Goal: Task Accomplishment & Management: Complete application form

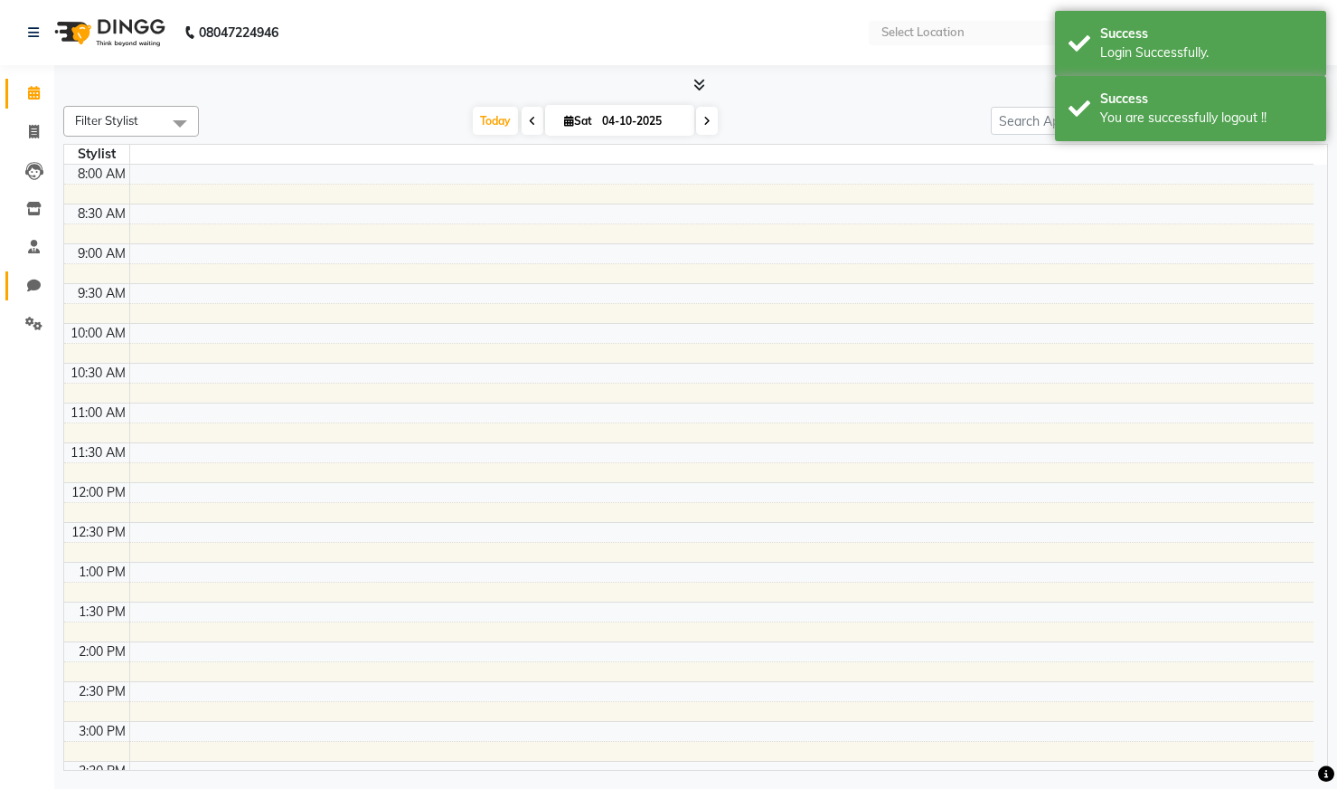
select select "en"
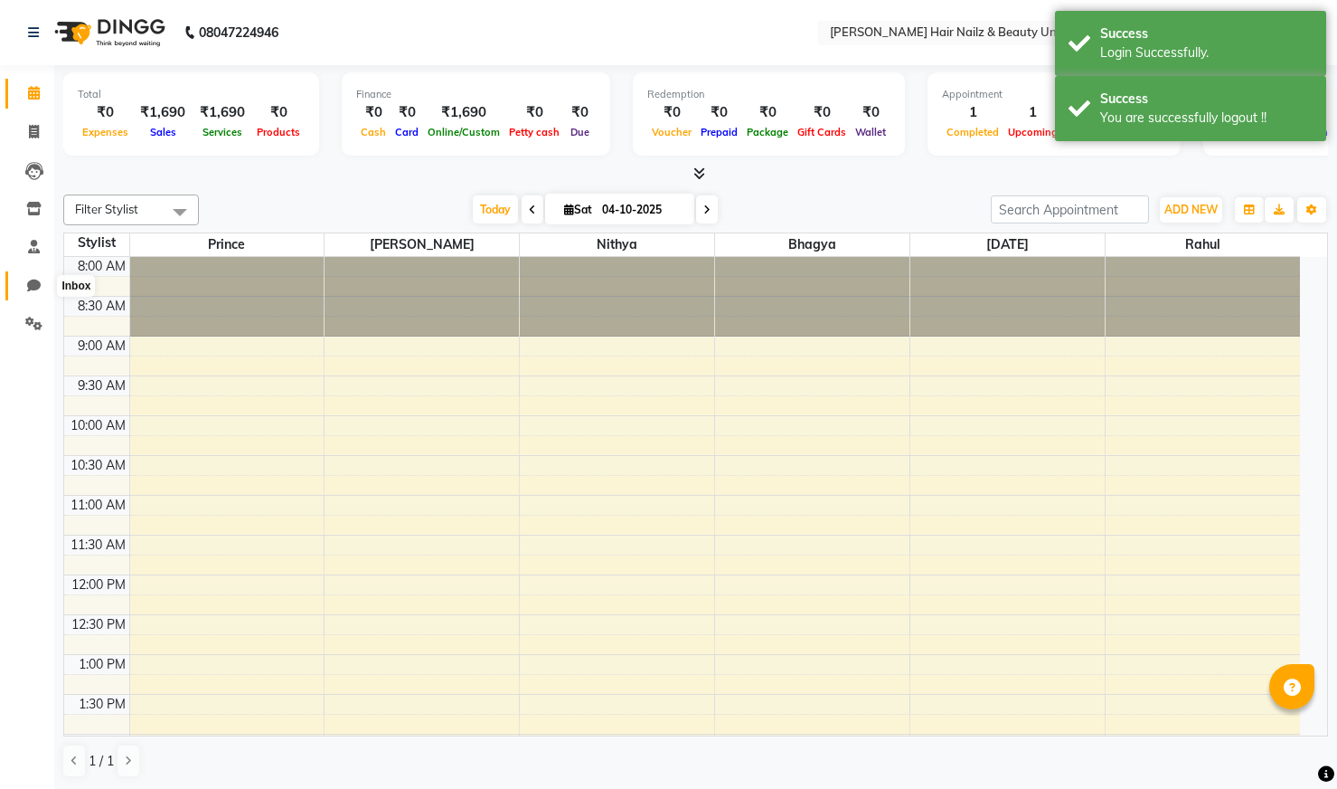
click at [33, 284] on icon at bounding box center [34, 286] width 14 height 14
select select "100"
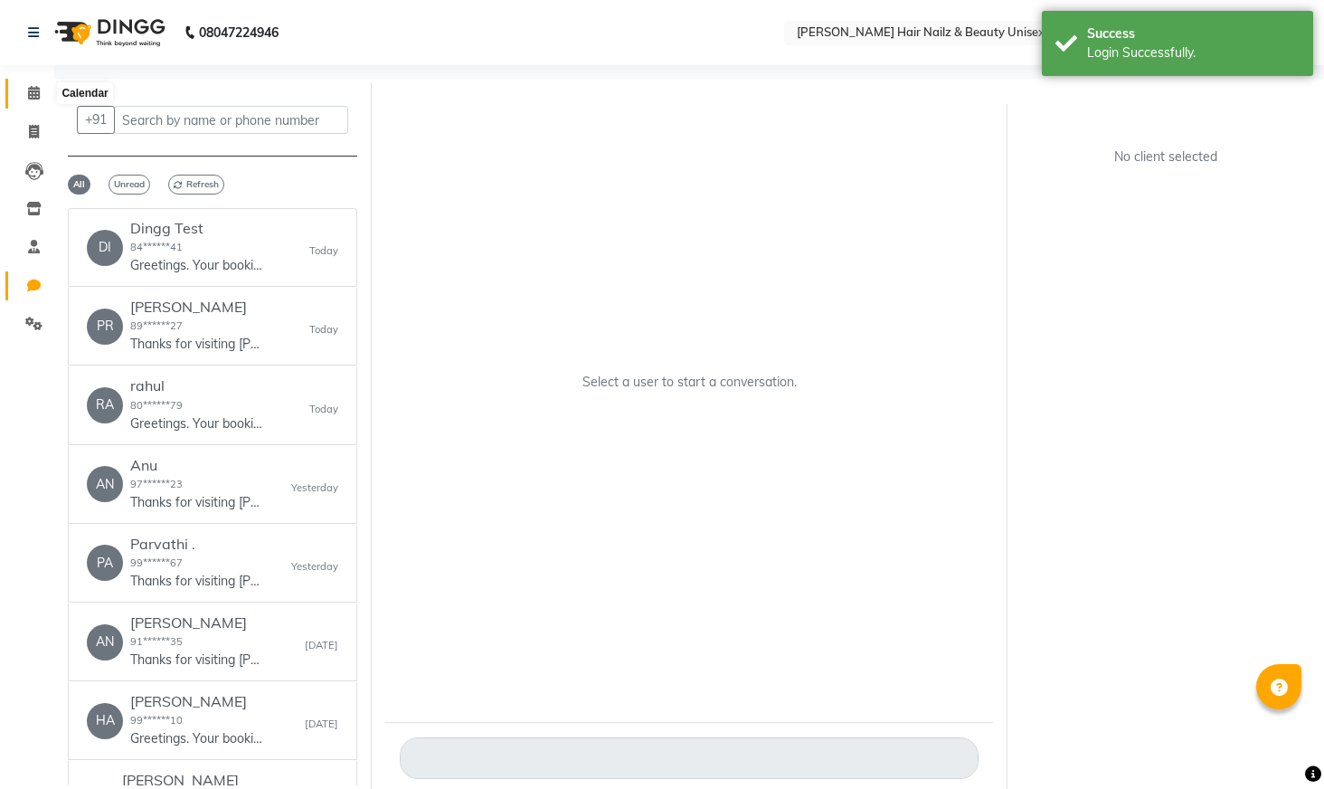
click at [33, 90] on icon at bounding box center [34, 93] width 12 height 14
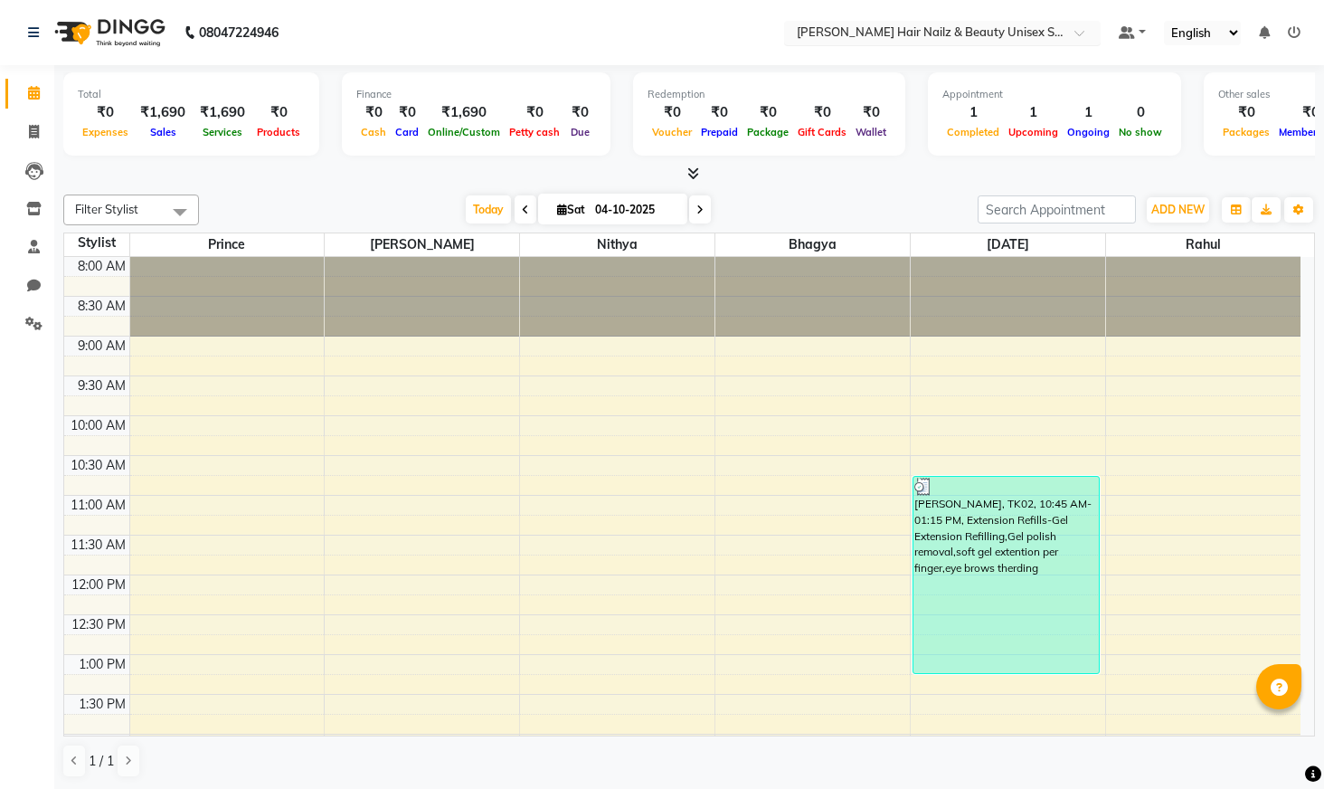
click at [1073, 28] on div at bounding box center [942, 34] width 317 height 18
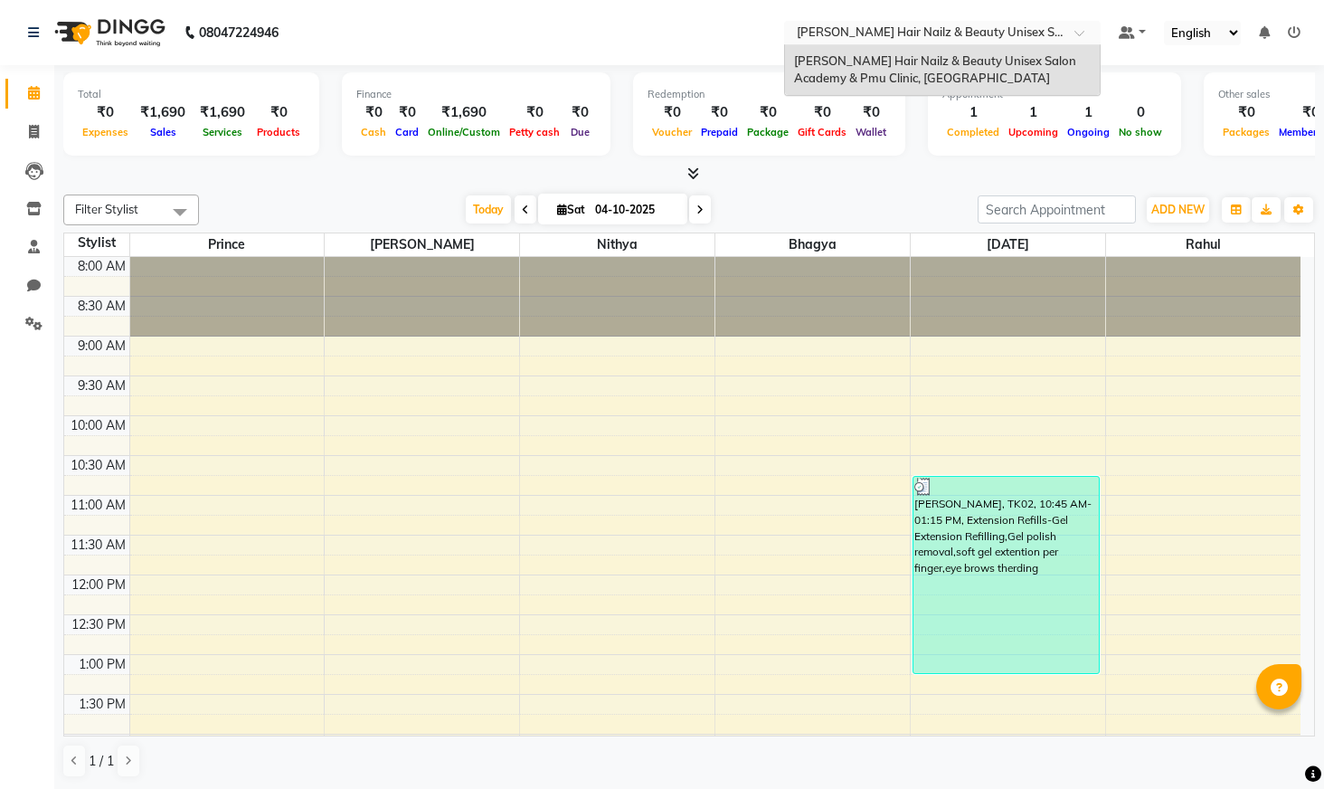
click at [901, 174] on div at bounding box center [689, 174] width 1252 height 19
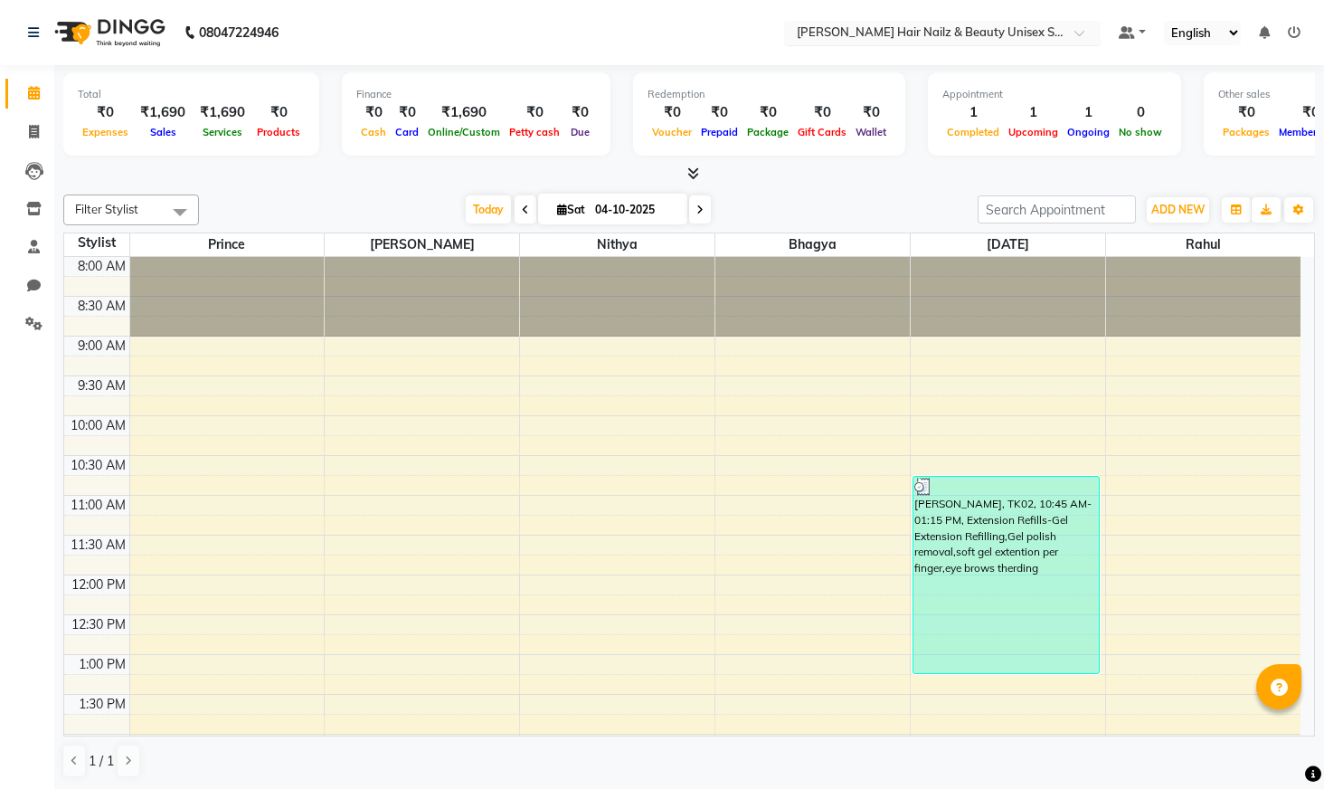
click at [1077, 31] on span at bounding box center [1085, 38] width 23 height 18
click at [963, 207] on div "[DATE] [DATE]" at bounding box center [588, 209] width 761 height 27
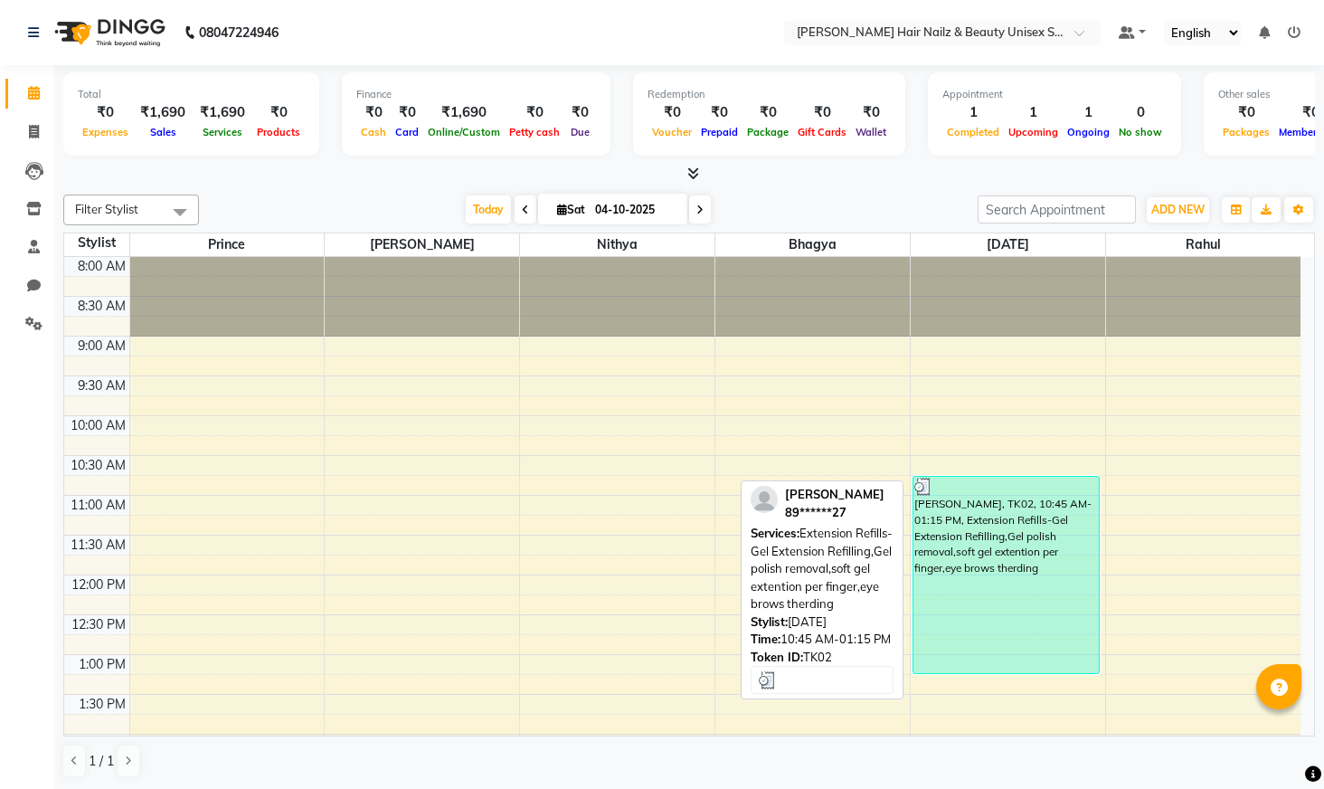
click at [1088, 646] on div "[PERSON_NAME], TK02, 10:45 AM-01:15 PM, Extension Refills-Gel Extension Refilli…" at bounding box center [1005, 575] width 185 height 196
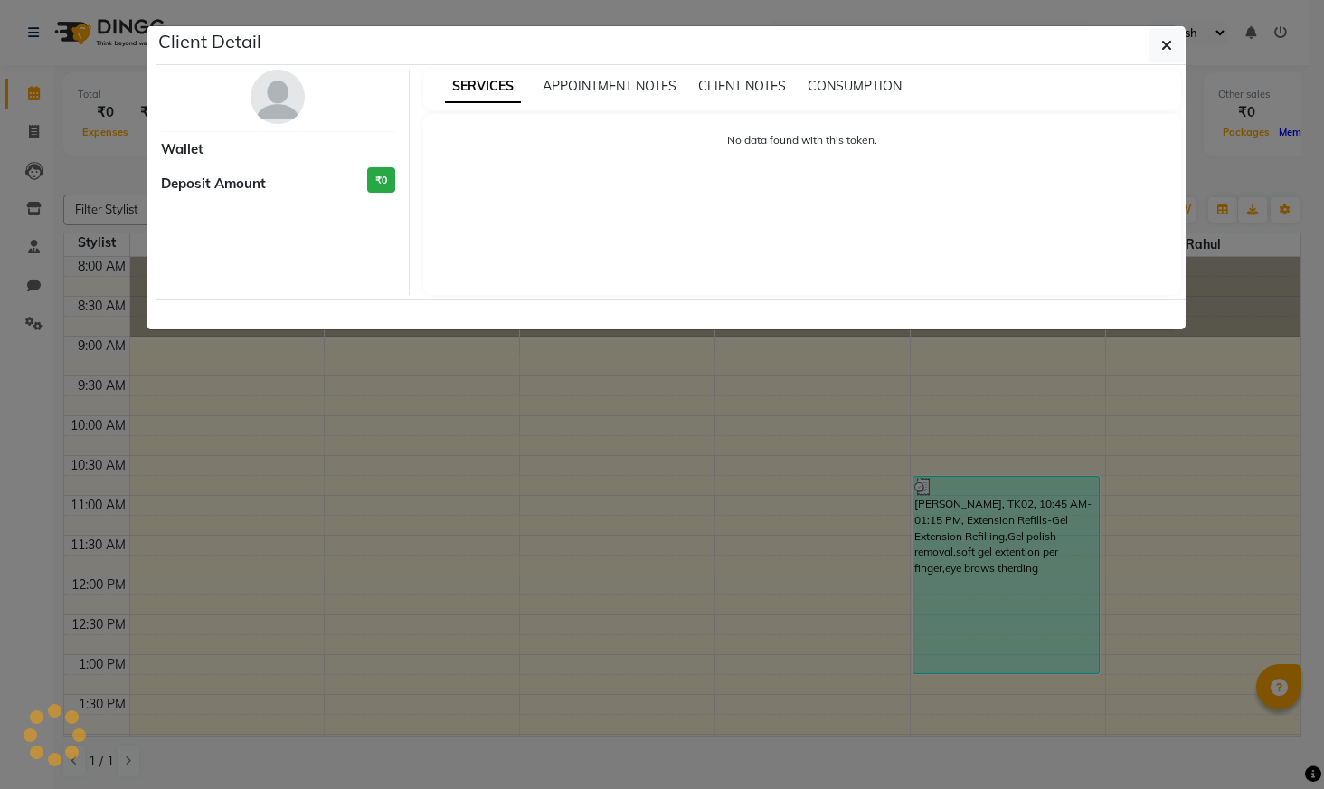
select select "3"
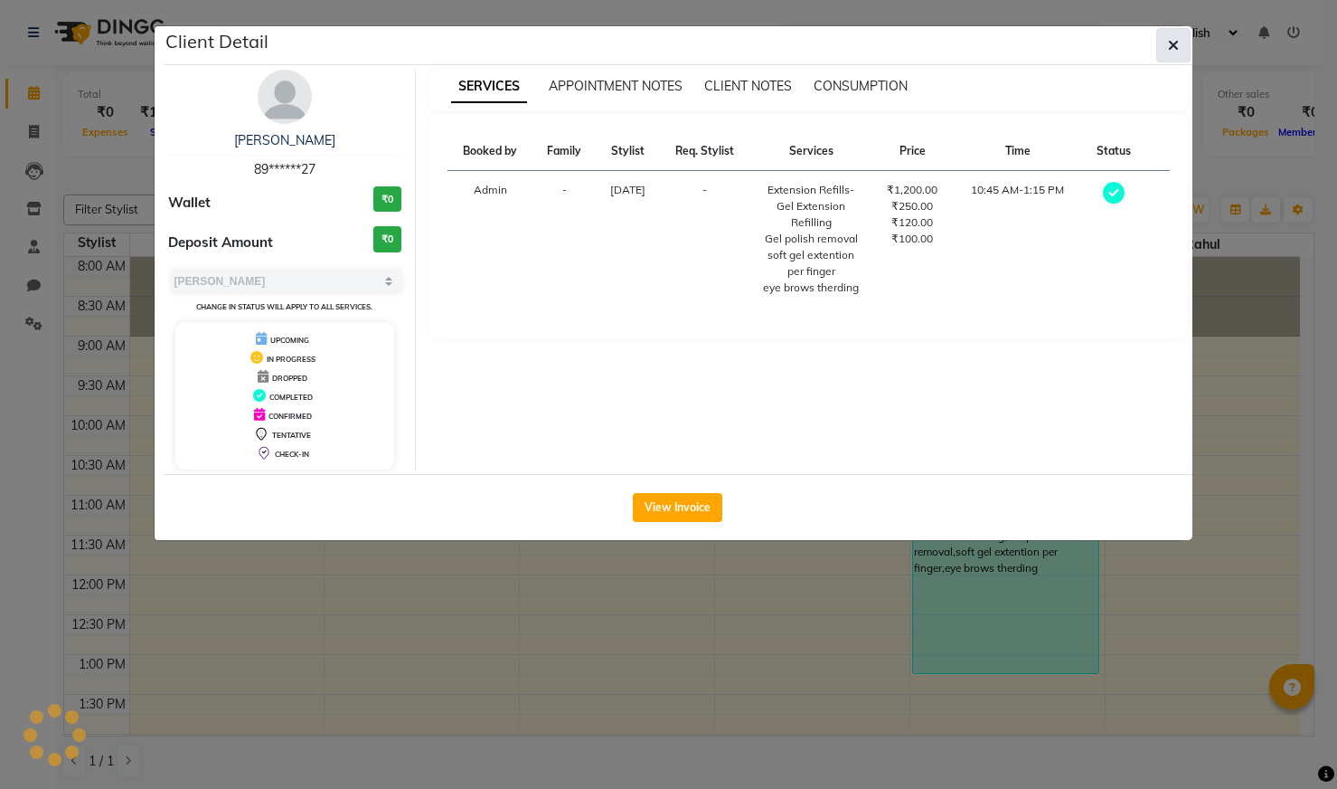
click at [1178, 38] on button "button" at bounding box center [1174, 45] width 34 height 34
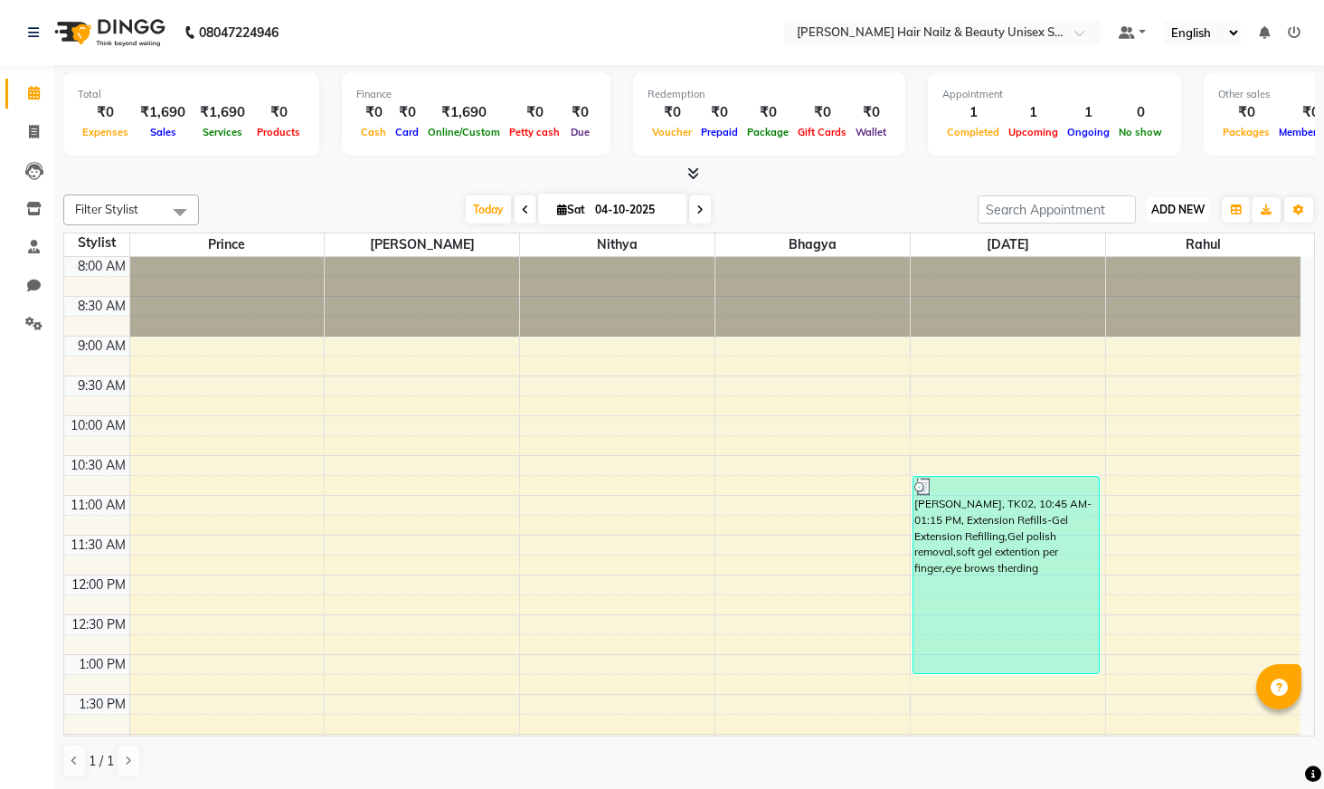
click at [1181, 209] on span "ADD NEW" at bounding box center [1177, 210] width 53 height 14
click at [1147, 265] on link "Add Invoice" at bounding box center [1136, 268] width 143 height 24
select select "service"
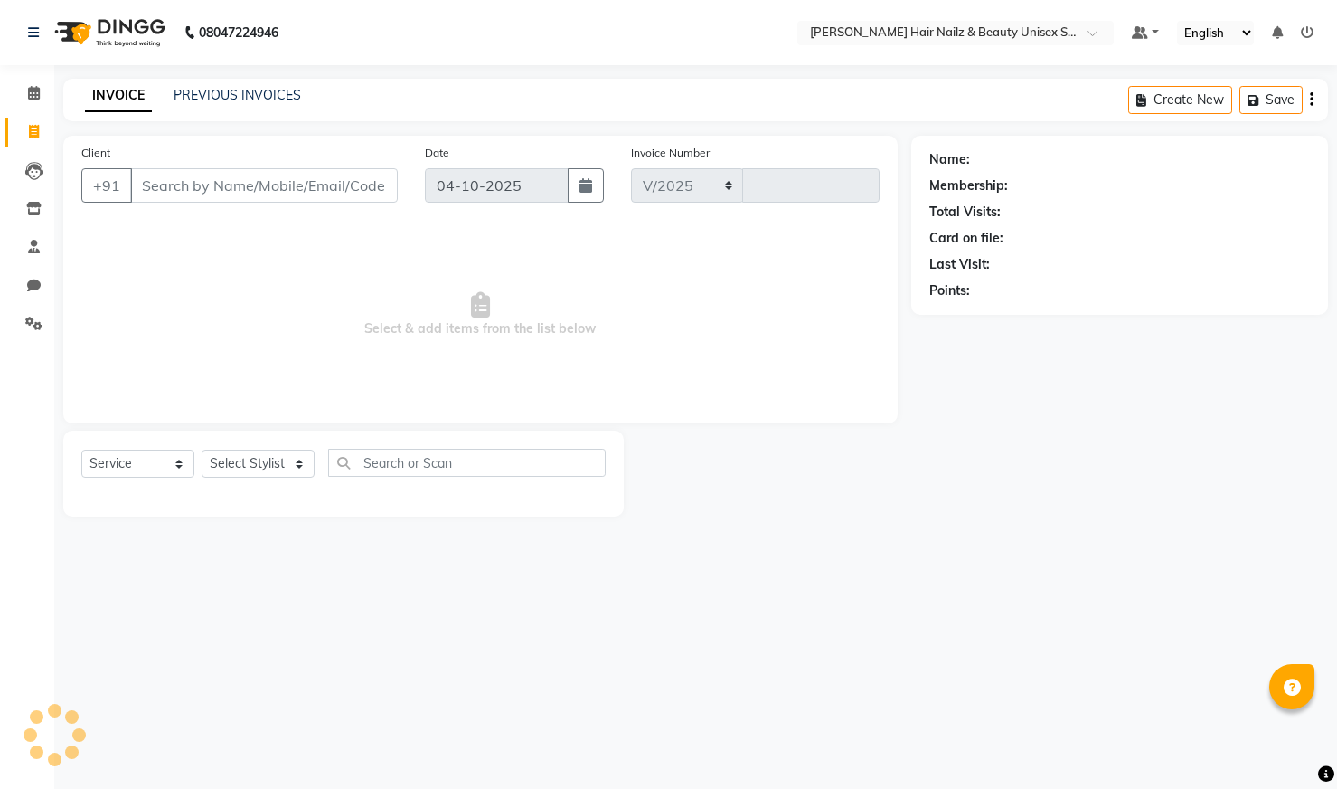
select select "9097"
type input "0010"
click at [218, 178] on input "Client" at bounding box center [264, 185] width 268 height 34
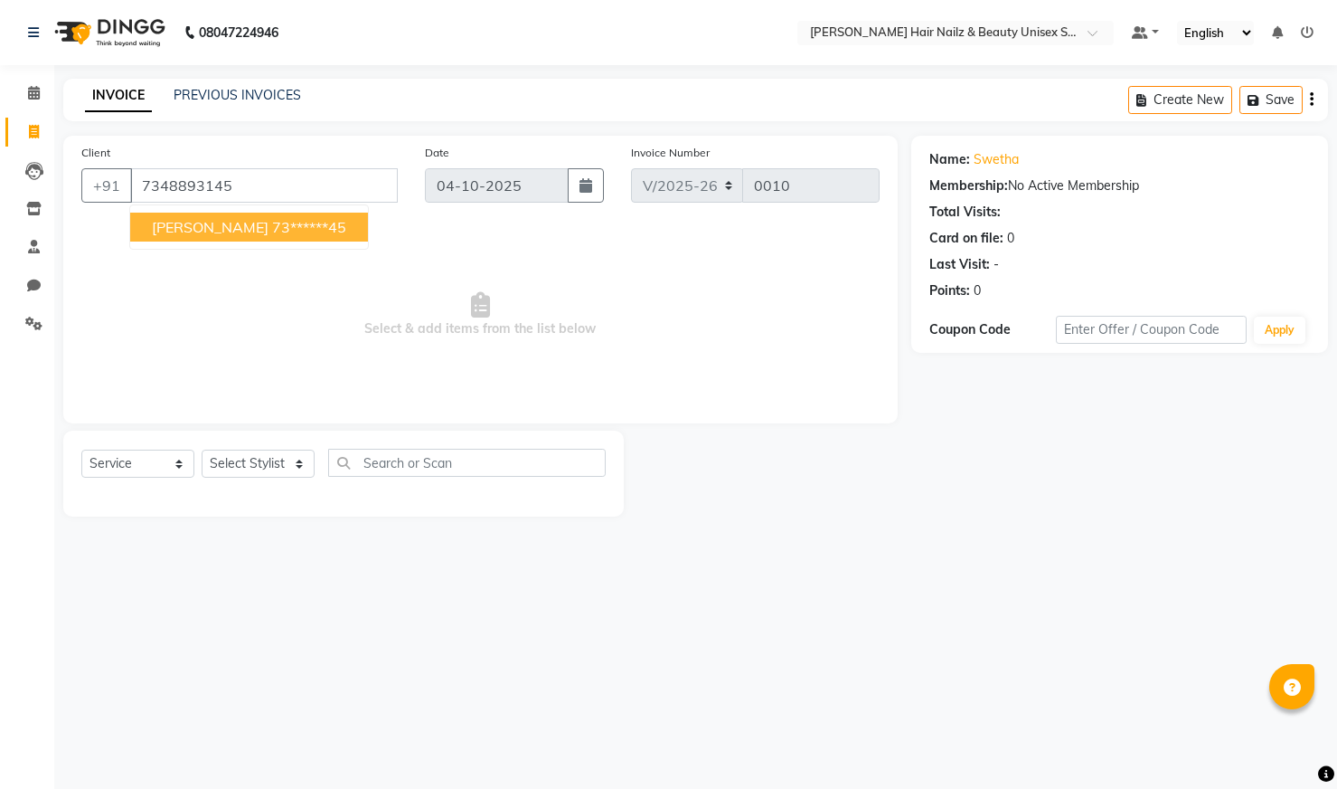
click at [278, 233] on ngb-highlight "73******45" at bounding box center [309, 227] width 74 height 18
type input "73******45"
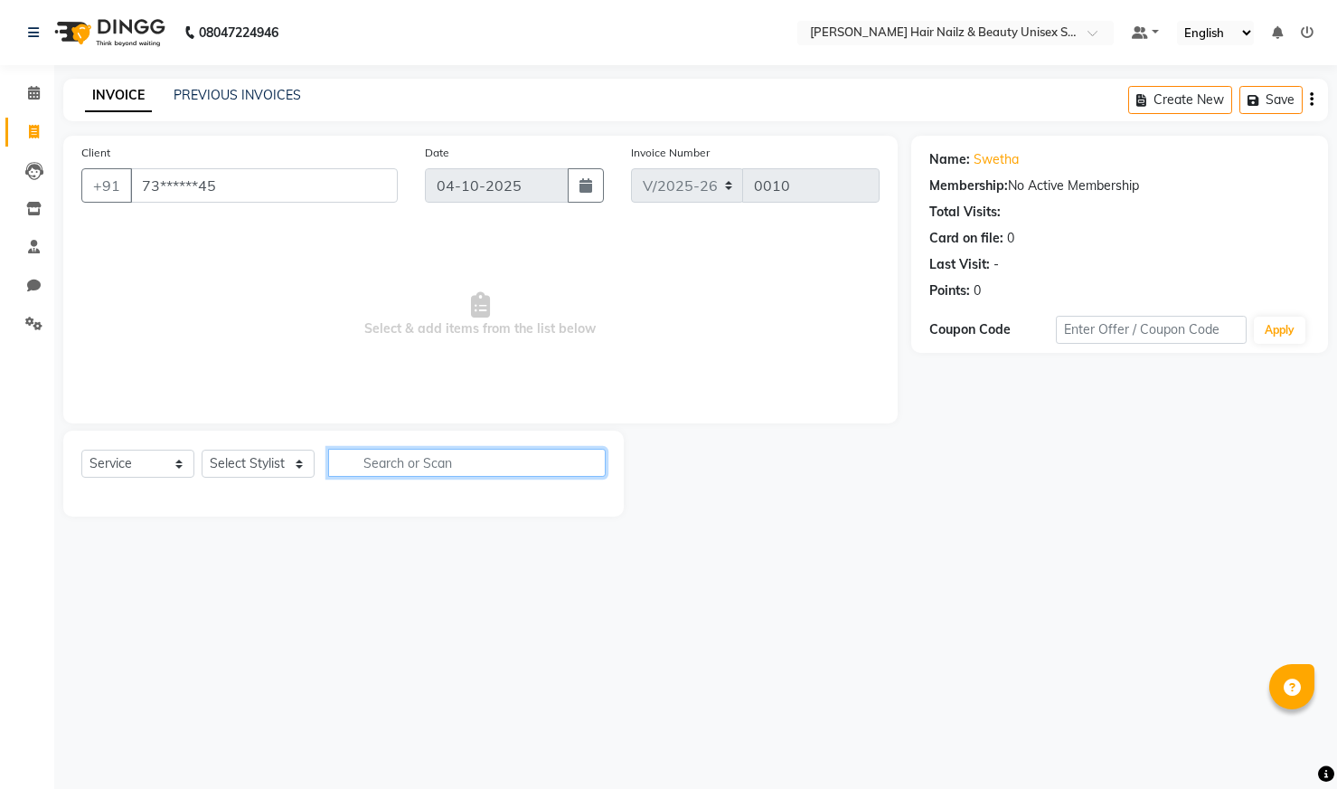
click at [359, 471] on input "text" at bounding box center [467, 463] width 278 height 28
type input "removal"
click at [234, 467] on select "Select Stylist Admin Bhagya [PERSON_NAME][DATE] [PERSON_NAME] [PERSON_NAME]" at bounding box center [258, 463] width 113 height 28
select select "93008"
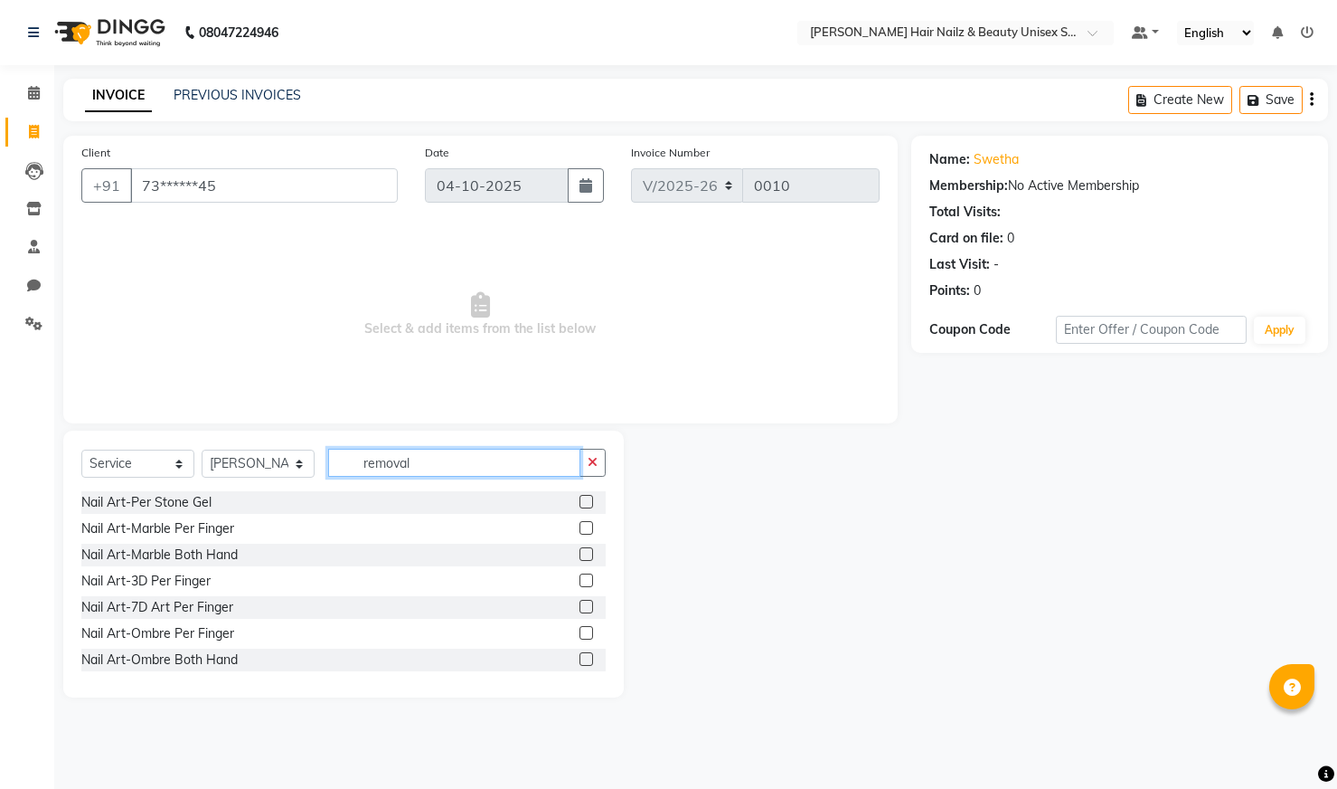
click at [451, 458] on input "removal" at bounding box center [454, 463] width 252 height 28
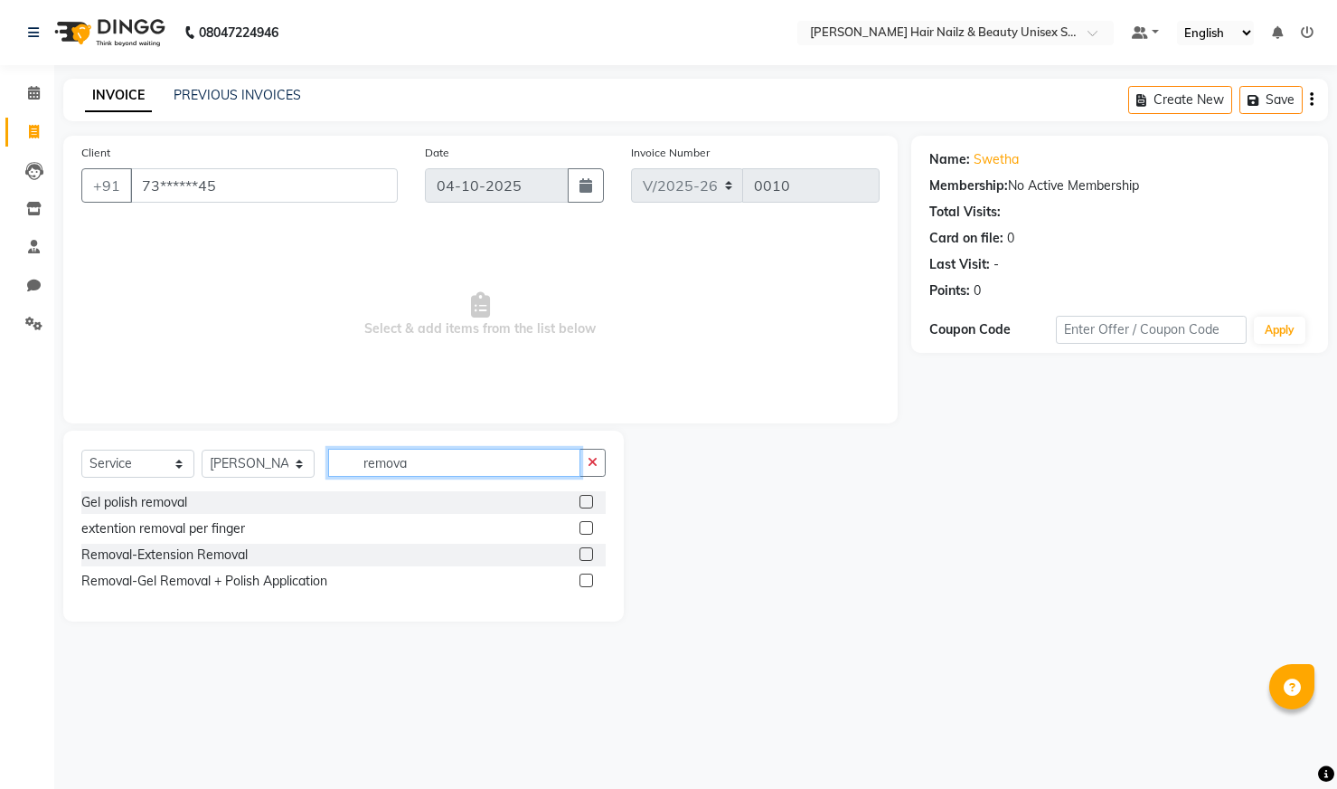
type input "removal"
click at [593, 505] on div at bounding box center [593, 502] width 26 height 23
click at [589, 500] on label at bounding box center [587, 502] width 14 height 14
click at [589, 500] on input "checkbox" at bounding box center [586, 502] width 12 height 12
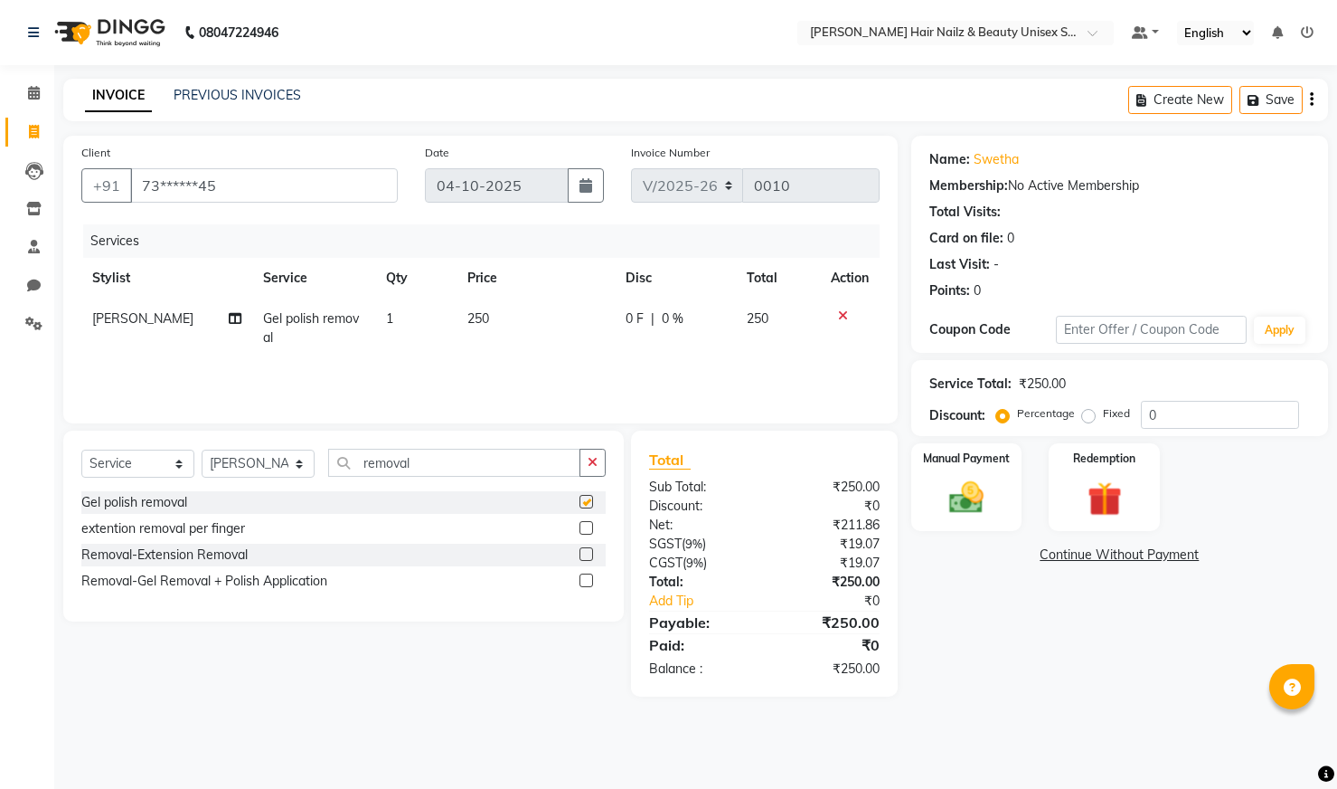
checkbox input "false"
click at [967, 506] on img at bounding box center [967, 498] width 59 height 42
click at [1063, 556] on span "UPI" at bounding box center [1057, 555] width 28 height 21
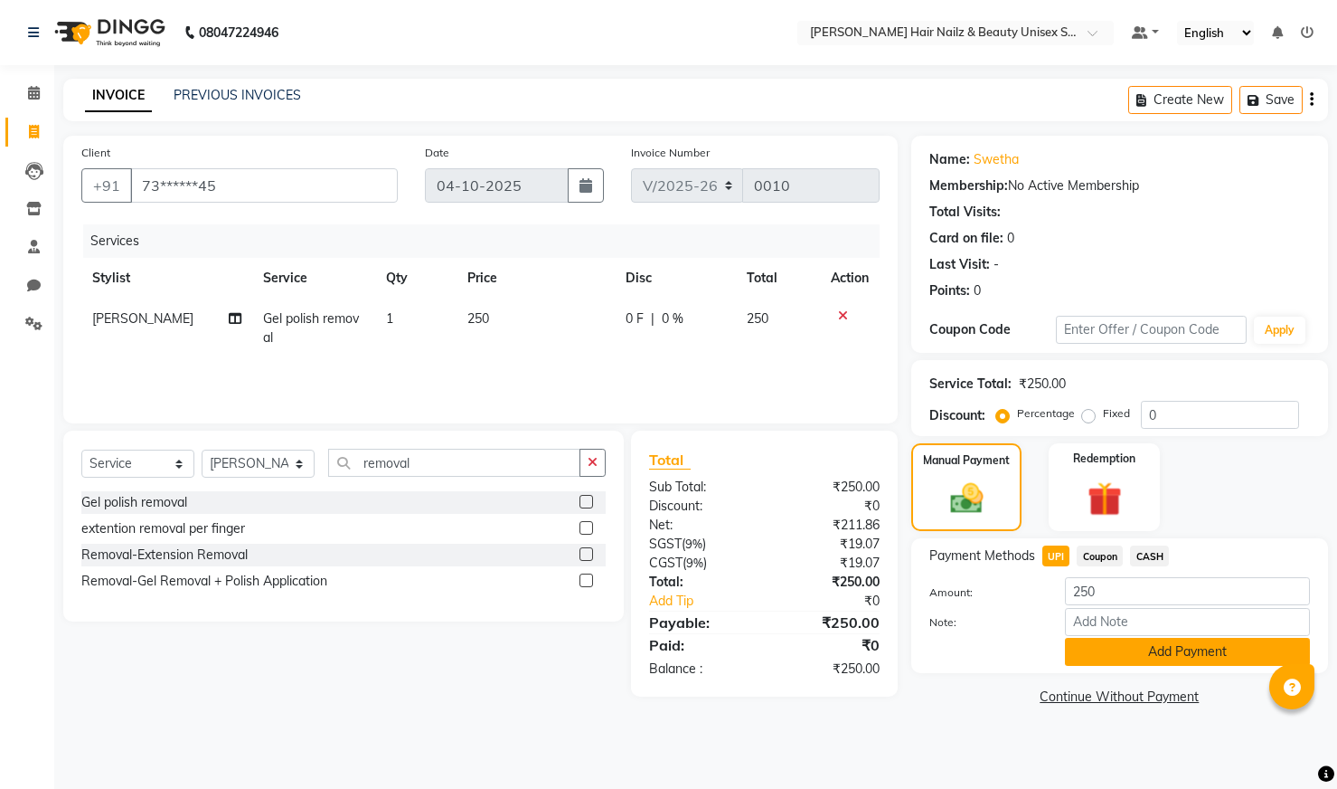
click at [1178, 657] on button "Add Payment" at bounding box center [1187, 652] width 245 height 28
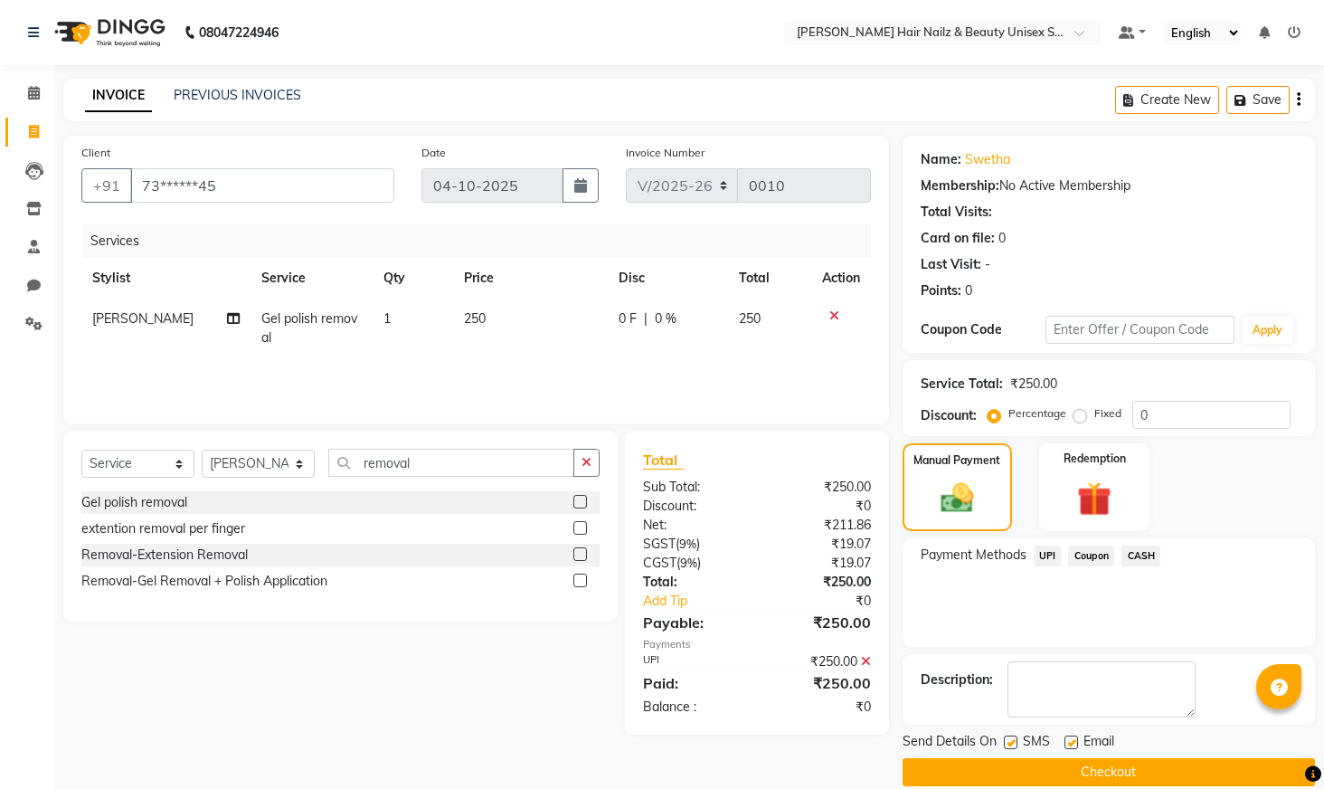
scroll to position [24, 0]
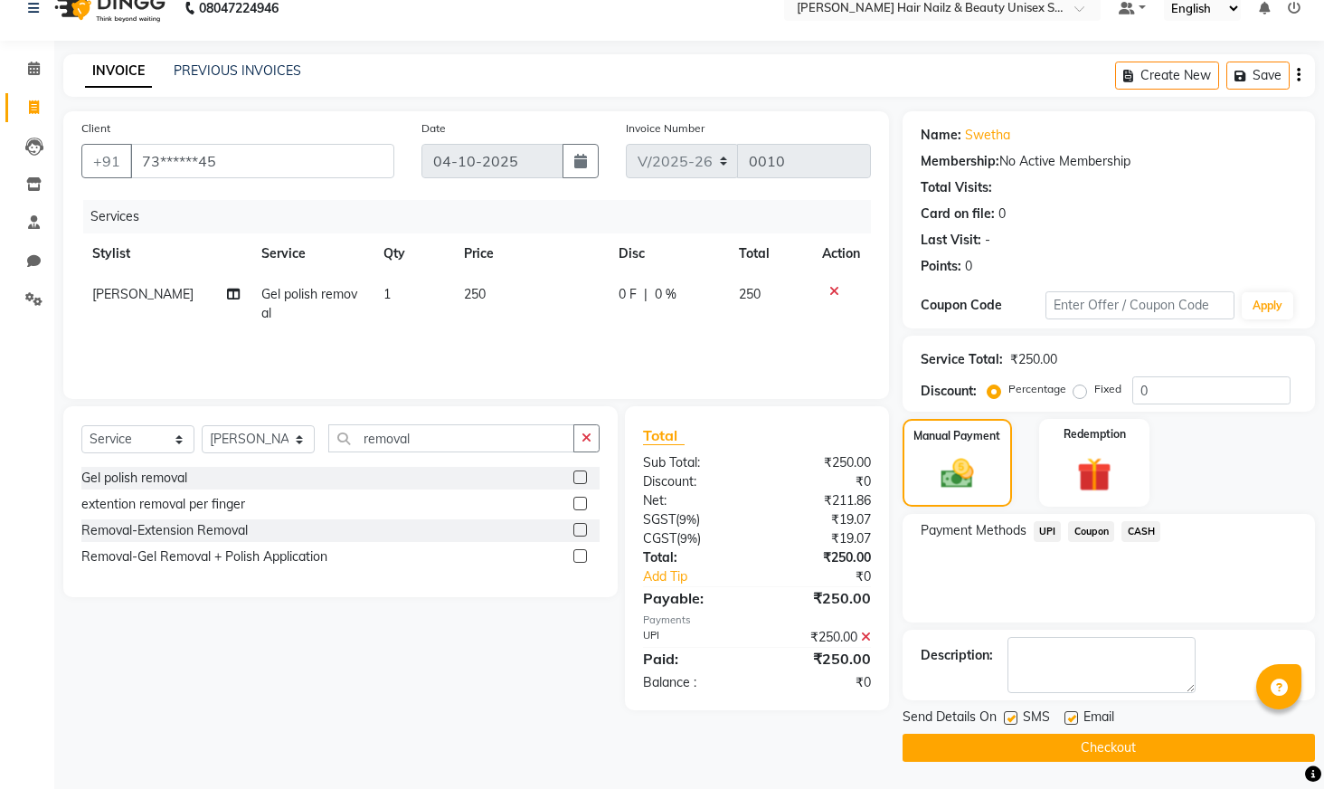
click at [1147, 751] on button "Checkout" at bounding box center [1108, 747] width 412 height 28
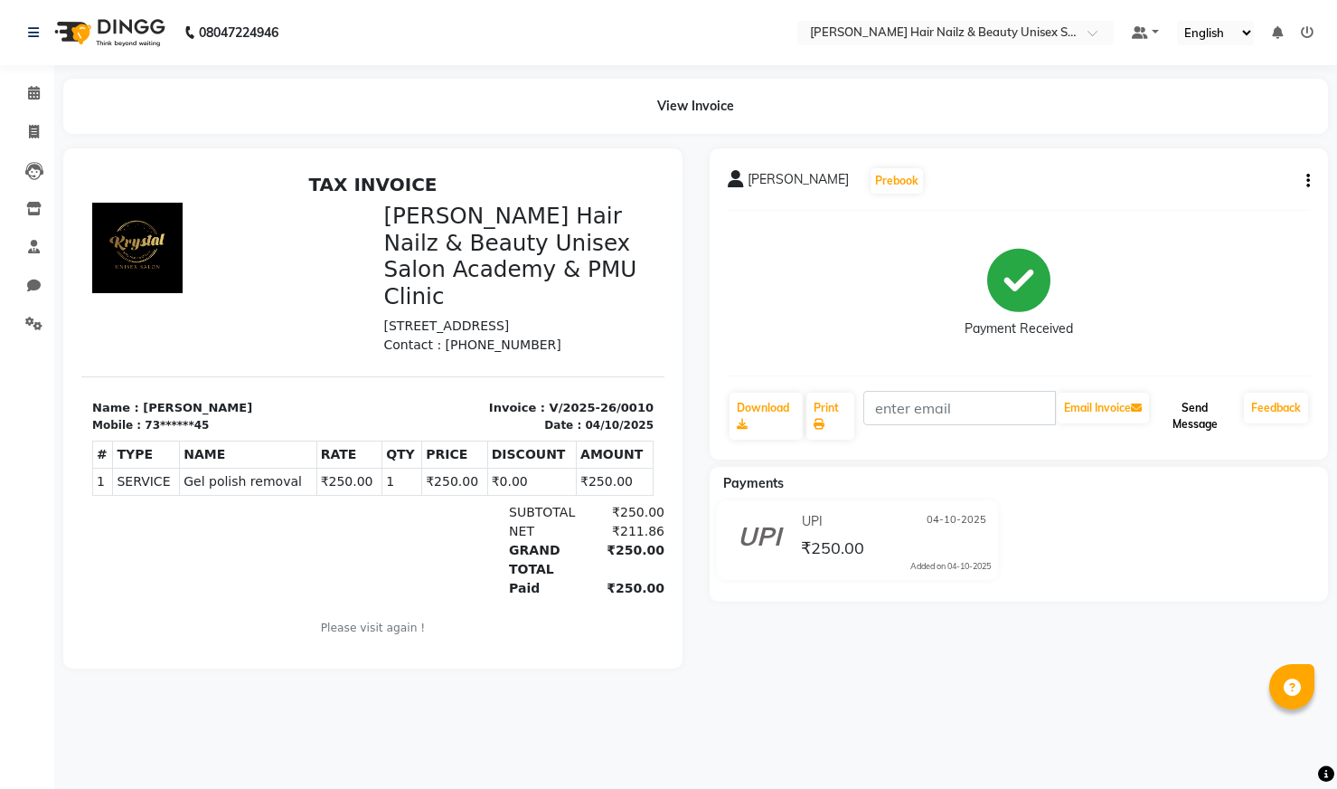
click at [1176, 422] on button "Send Message" at bounding box center [1195, 415] width 84 height 47
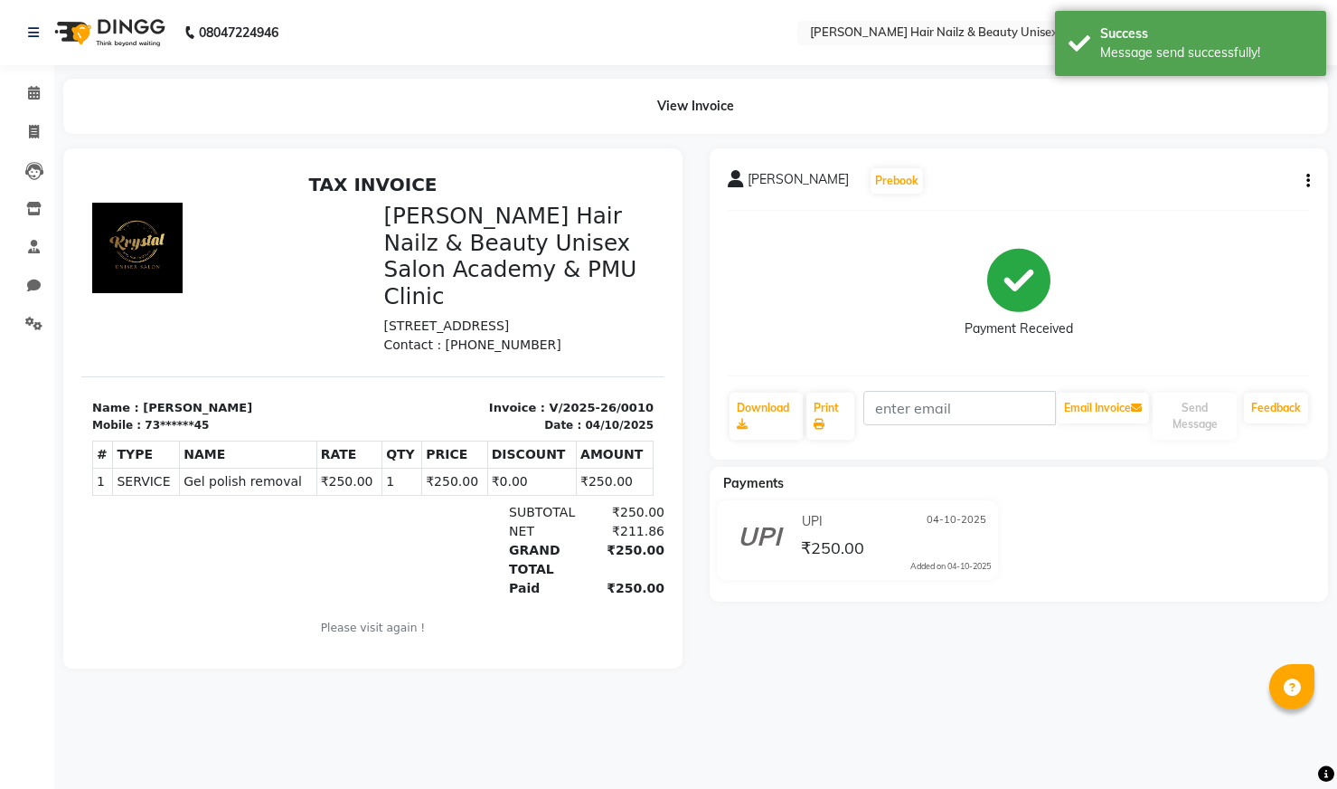
select select "service"
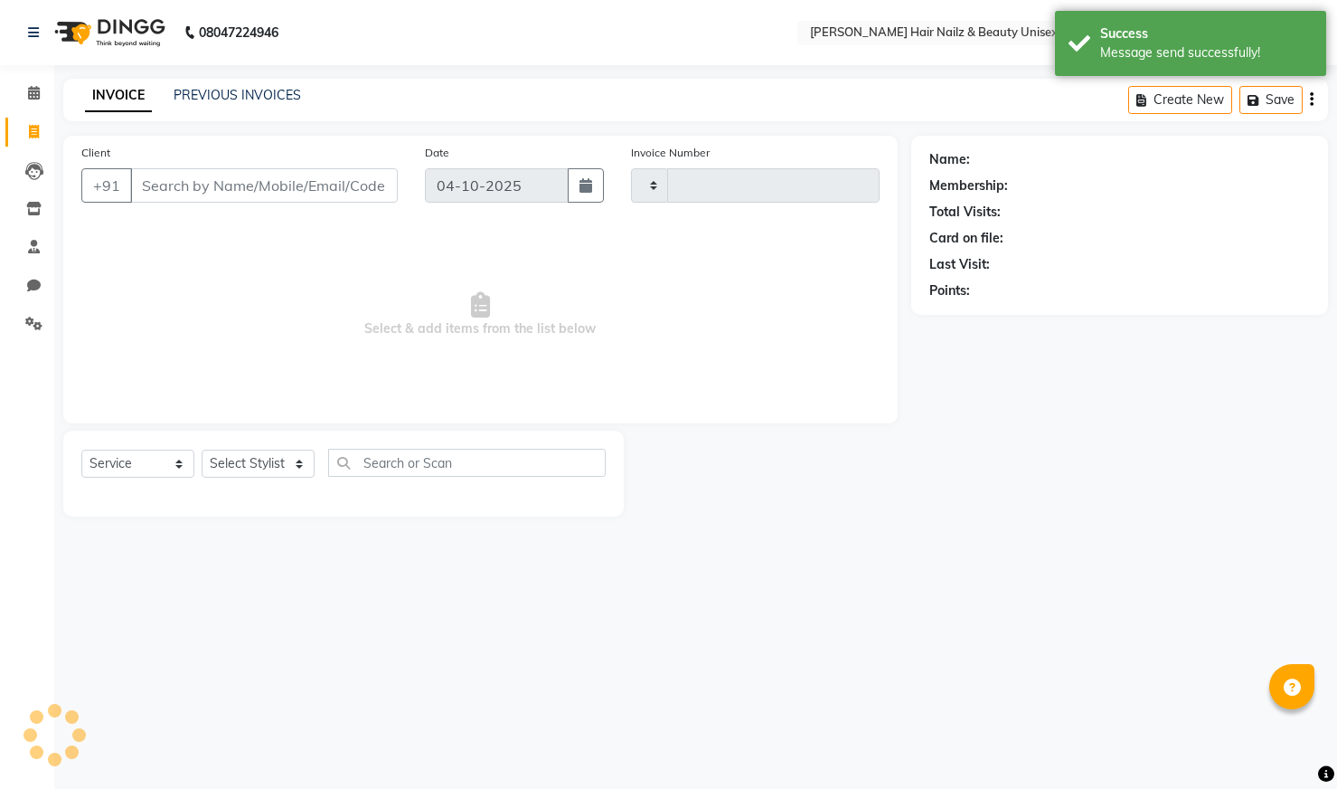
type input "0011"
select select "9097"
